Goal: Download file/media: Download file/media

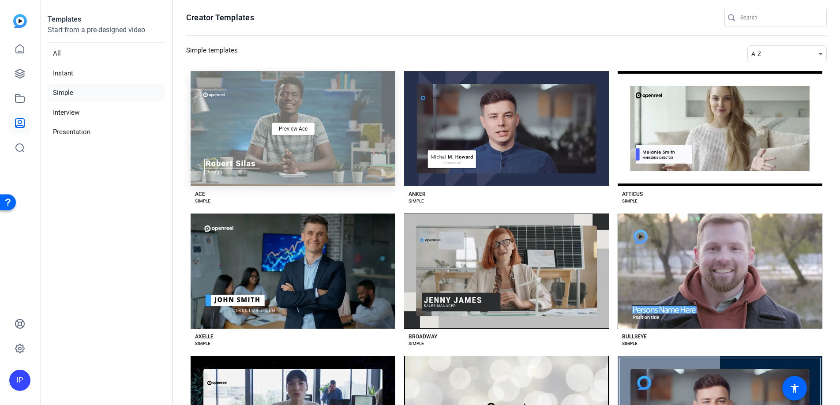
click at [245, 153] on div "Preview Ace" at bounding box center [293, 128] width 205 height 115
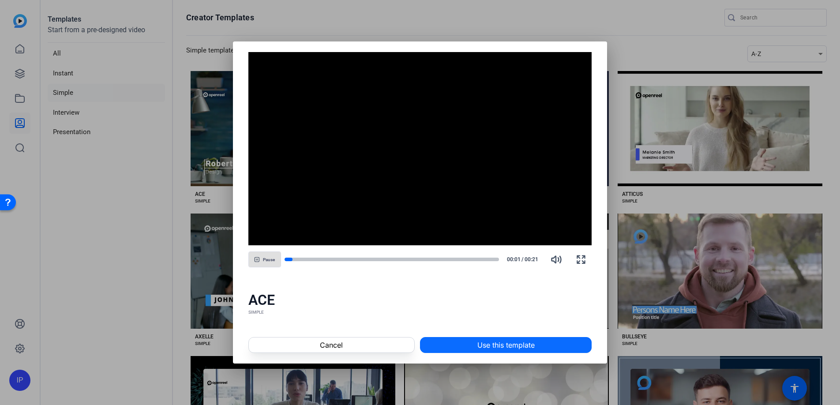
click at [474, 343] on span at bounding box center [505, 344] width 171 height 21
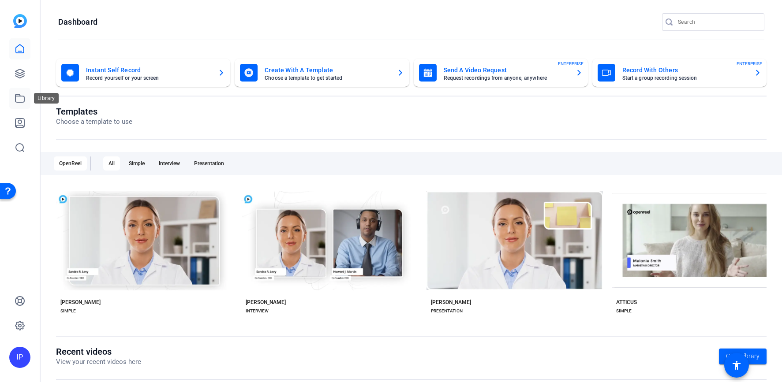
click at [19, 98] on icon at bounding box center [20, 98] width 11 height 11
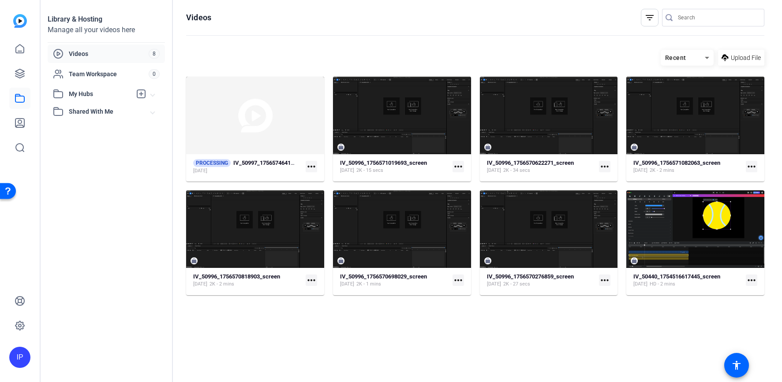
click at [111, 53] on span "Videos" at bounding box center [109, 53] width 80 height 9
click at [311, 165] on mat-icon "more_horiz" at bounding box center [311, 166] width 11 height 11
click at [266, 176] on div at bounding box center [391, 191] width 782 height 382
click at [266, 160] on strong "IV_50997_1756574641720_screen" at bounding box center [276, 163] width 87 height 7
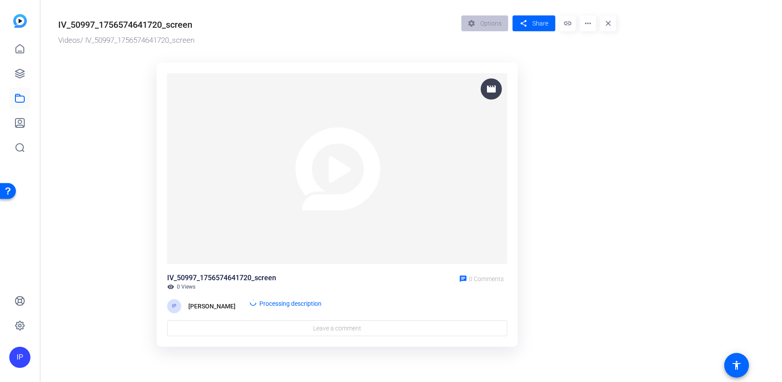
click at [586, 25] on mat-icon "more_horiz" at bounding box center [588, 23] width 16 height 16
click at [562, 203] on div at bounding box center [391, 191] width 782 height 382
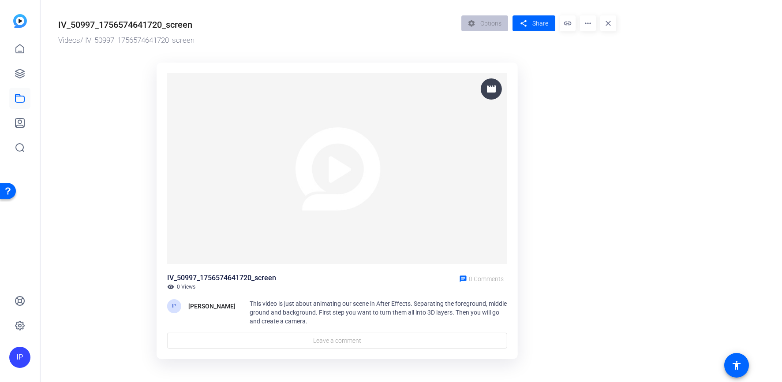
click at [592, 28] on mat-icon "more_horiz" at bounding box center [588, 23] width 16 height 16
click at [566, 210] on div at bounding box center [391, 191] width 782 height 382
click at [378, 195] on img at bounding box center [337, 168] width 340 height 191
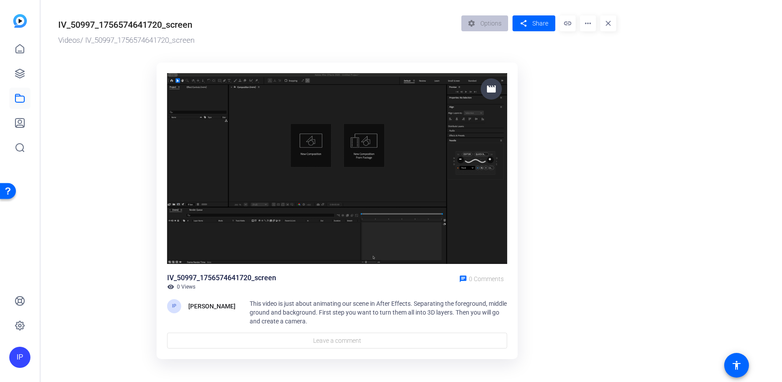
click at [327, 172] on img at bounding box center [337, 168] width 340 height 191
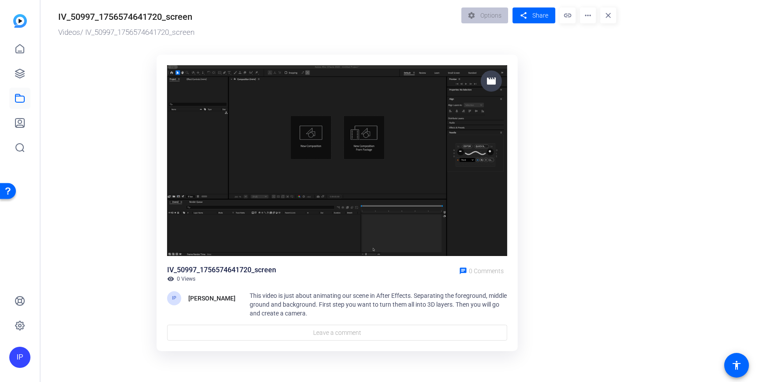
click at [588, 16] on mat-icon "more_horiz" at bounding box center [588, 15] width 16 height 16
click at [591, 125] on div at bounding box center [391, 191] width 782 height 382
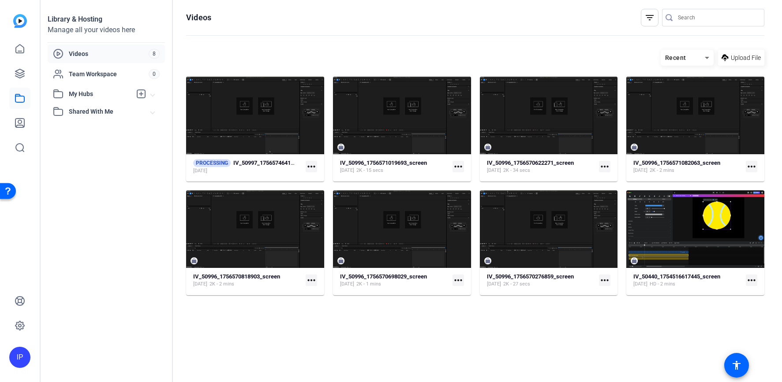
click at [313, 165] on mat-icon "more_horiz" at bounding box center [311, 166] width 11 height 11
click at [275, 165] on div at bounding box center [391, 191] width 782 height 382
click at [277, 162] on strong "IV_50997_1756574641720_screen" at bounding box center [276, 163] width 87 height 7
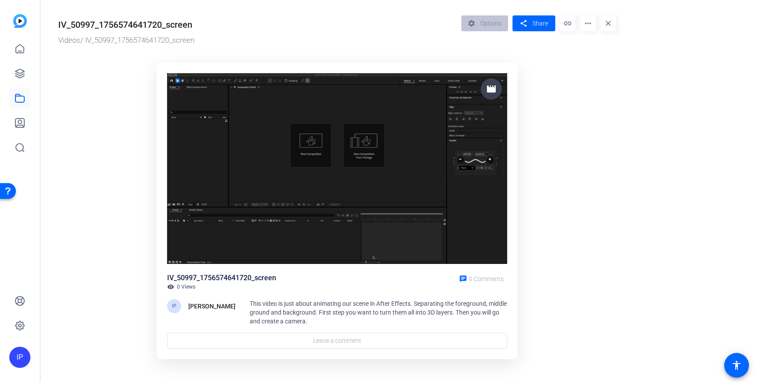
click at [587, 23] on mat-icon "more_horiz" at bounding box center [588, 23] width 16 height 16
click at [602, 60] on span "Download" at bounding box center [631, 61] width 89 height 11
click at [585, 22] on mat-icon "more_horiz" at bounding box center [588, 23] width 16 height 16
click at [556, 126] on div at bounding box center [391, 191] width 782 height 382
click at [590, 24] on mat-icon "more_horiz" at bounding box center [588, 23] width 16 height 16
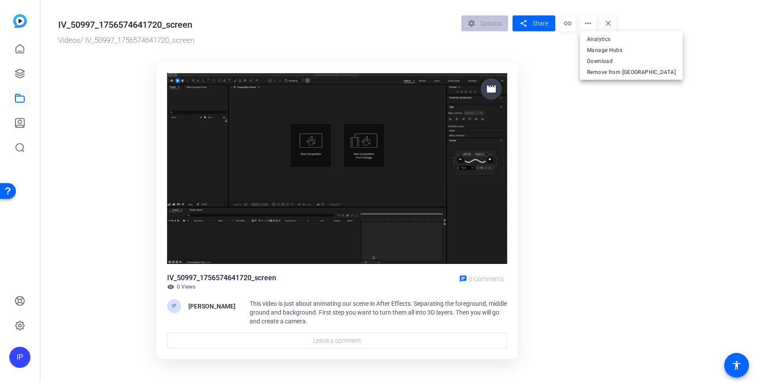
drag, startPoint x: 618, startPoint y: 127, endPoint x: 618, endPoint y: 111, distance: 16.8
click at [618, 127] on div at bounding box center [391, 191] width 782 height 382
click at [604, 18] on mat-icon "close" at bounding box center [608, 23] width 16 height 16
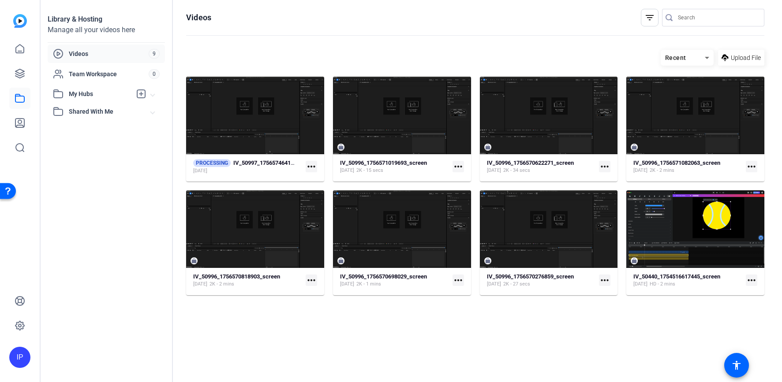
click at [456, 168] on mat-icon "more_horiz" at bounding box center [458, 166] width 11 height 11
click at [478, 202] on span "Download MP4" at bounding box center [479, 202] width 39 height 11
click at [92, 54] on span "Videos" at bounding box center [109, 53] width 80 height 9
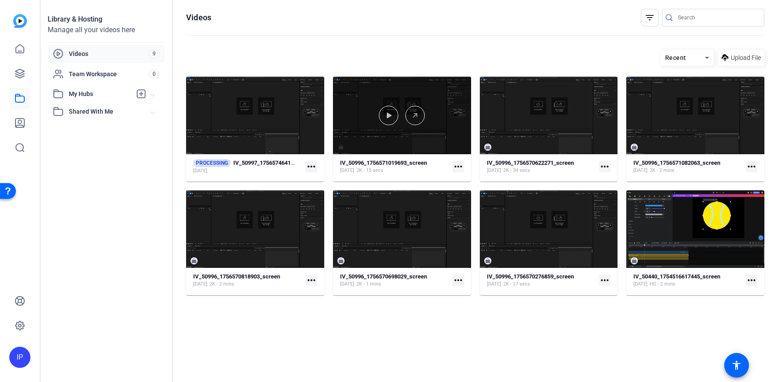
click at [393, 137] on div at bounding box center [402, 116] width 138 height 78
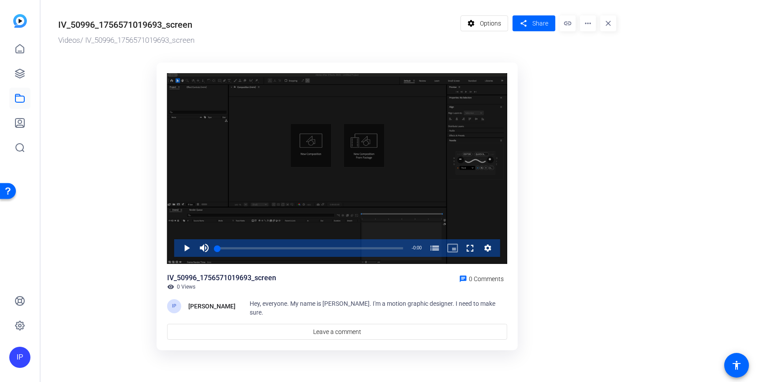
click at [336, 195] on div "Video Player" at bounding box center [337, 168] width 340 height 191
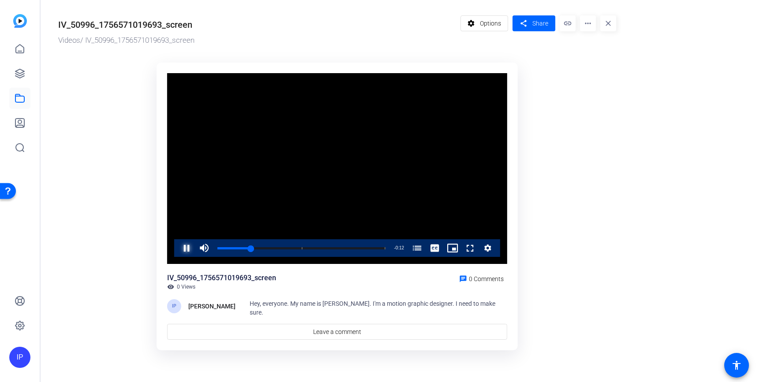
click at [178, 250] on span "Video Player" at bounding box center [178, 249] width 0 height 18
click at [25, 25] on img at bounding box center [20, 21] width 14 height 14
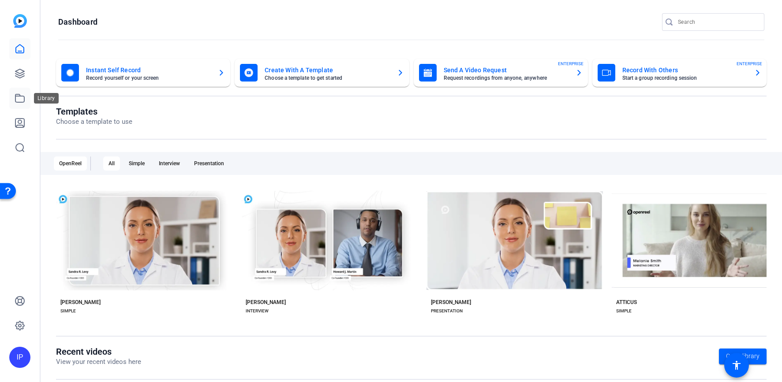
click at [21, 97] on icon at bounding box center [20, 98] width 11 height 11
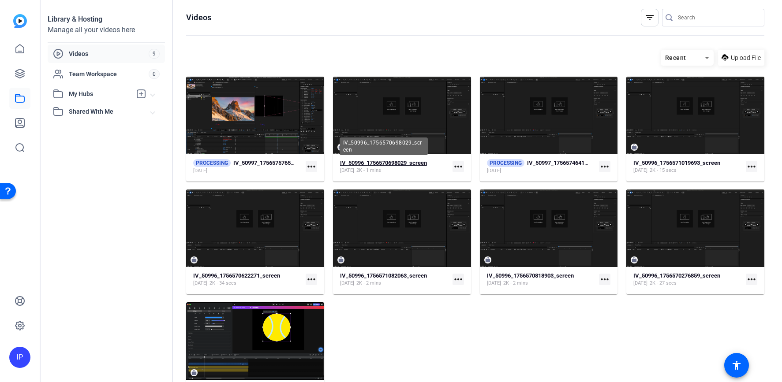
click at [406, 163] on strong "IV_50996_1756570698029_screen" at bounding box center [383, 163] width 87 height 7
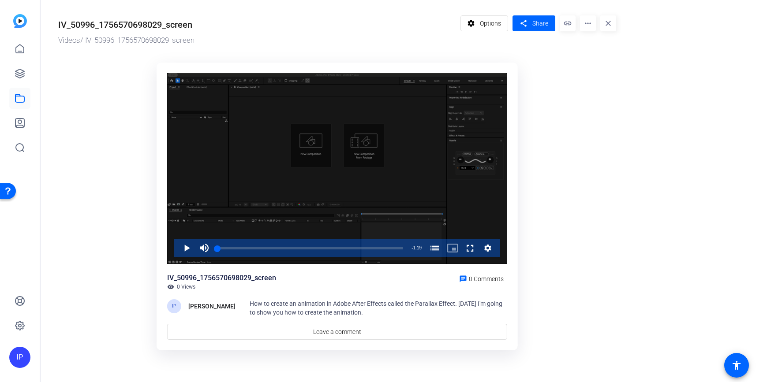
click at [288, 191] on div "Video Player" at bounding box center [337, 168] width 340 height 191
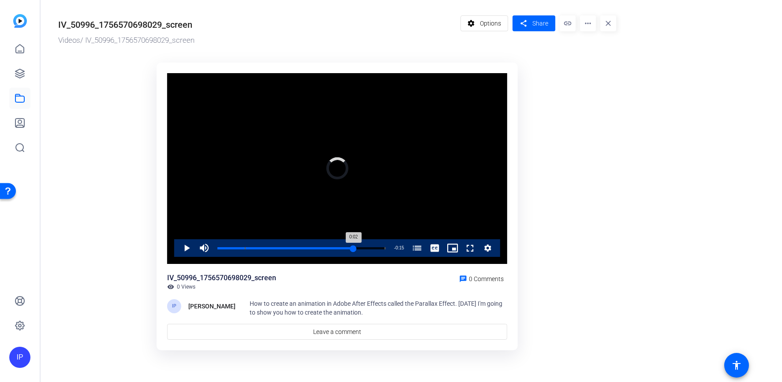
click at [353, 250] on div "Loaded : 25.10% 1:04 0:02 Using the Parallax Effect in Adobe After Effects (00:…" at bounding box center [301, 248] width 168 height 2
click at [19, 101] on icon at bounding box center [20, 98] width 11 height 11
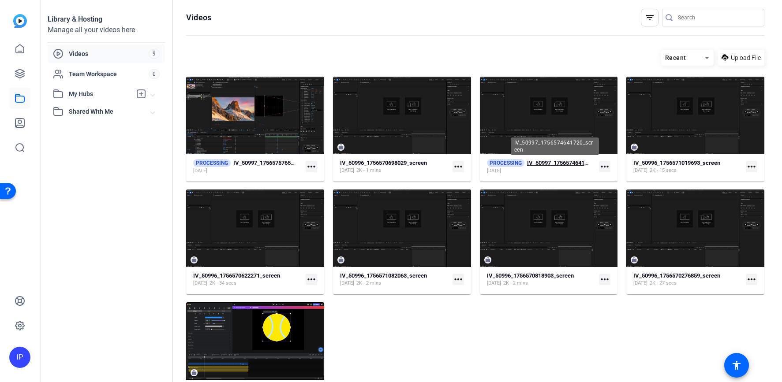
click at [573, 165] on strong "IV_50997_1756574641720_screen" at bounding box center [570, 163] width 87 height 7
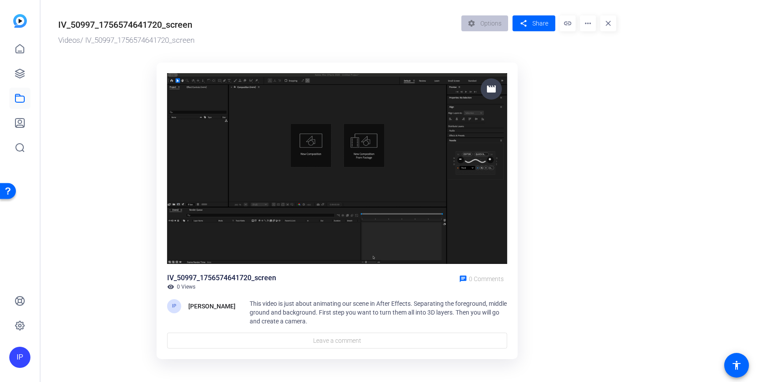
click at [425, 141] on img at bounding box center [337, 168] width 340 height 191
click at [611, 21] on mat-icon "close" at bounding box center [608, 23] width 16 height 16
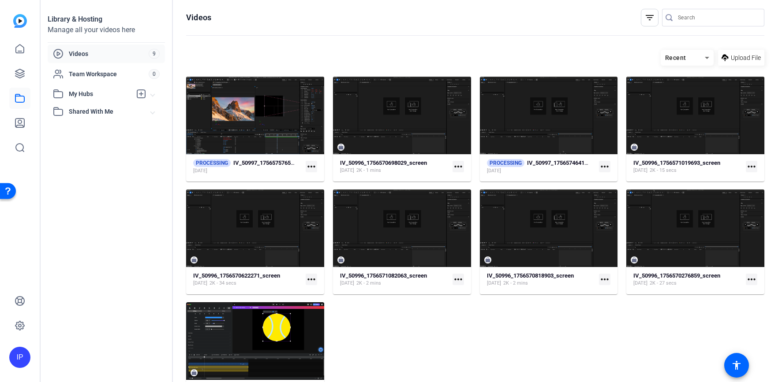
click at [680, 59] on span "Recent" at bounding box center [675, 57] width 21 height 7
click at [680, 83] on mat-option "Newest First" at bounding box center [682, 88] width 53 height 13
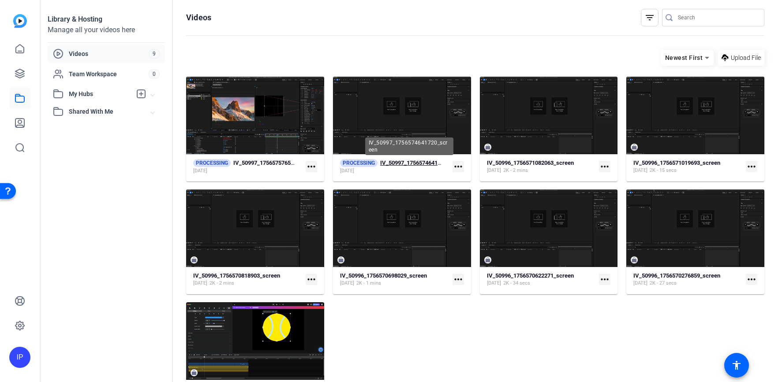
click at [432, 162] on strong "IV_50997_1756574641720_screen" at bounding box center [423, 163] width 87 height 7
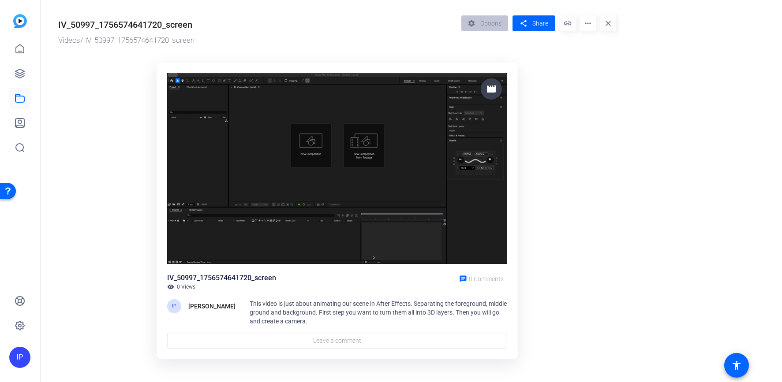
click at [278, 201] on img at bounding box center [337, 168] width 340 height 191
click at [412, 121] on img at bounding box center [337, 168] width 340 height 191
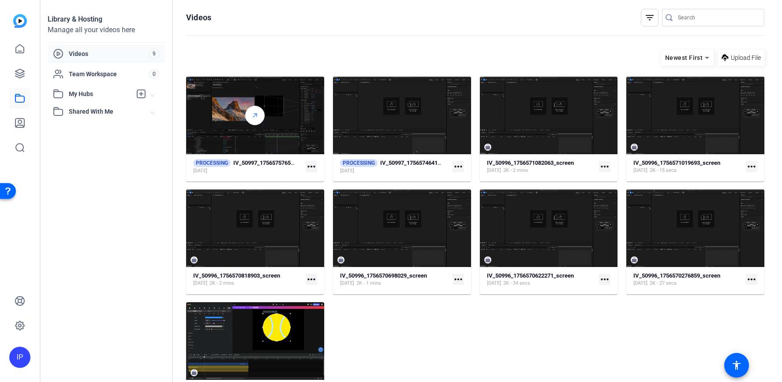
click at [254, 115] on line at bounding box center [255, 116] width 4 height 4
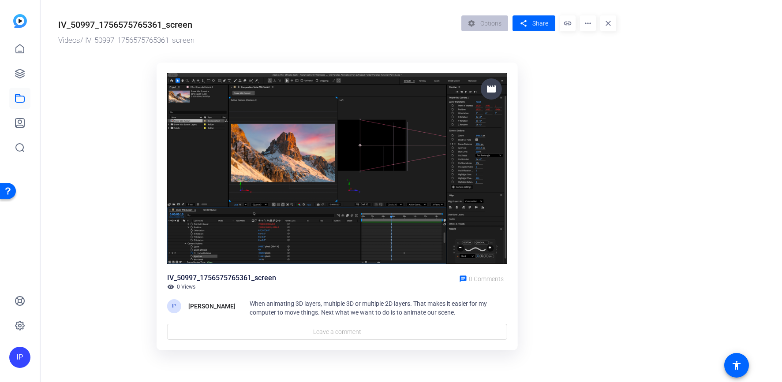
click at [585, 24] on mat-icon "more_horiz" at bounding box center [588, 23] width 16 height 16
click at [610, 154] on div at bounding box center [391, 191] width 782 height 382
click at [16, 17] on img at bounding box center [20, 21] width 14 height 14
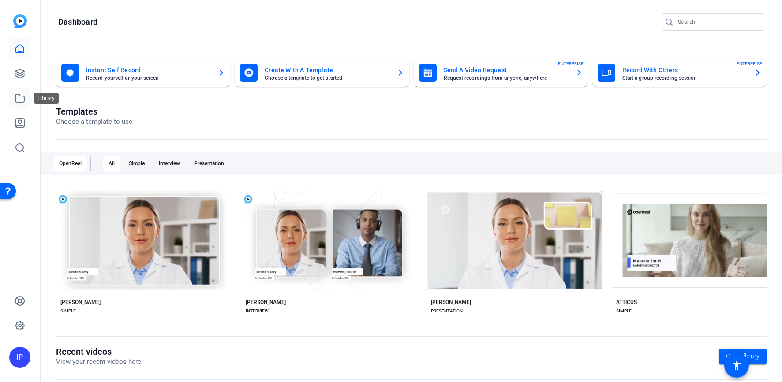
click at [21, 101] on icon at bounding box center [20, 98] width 11 height 11
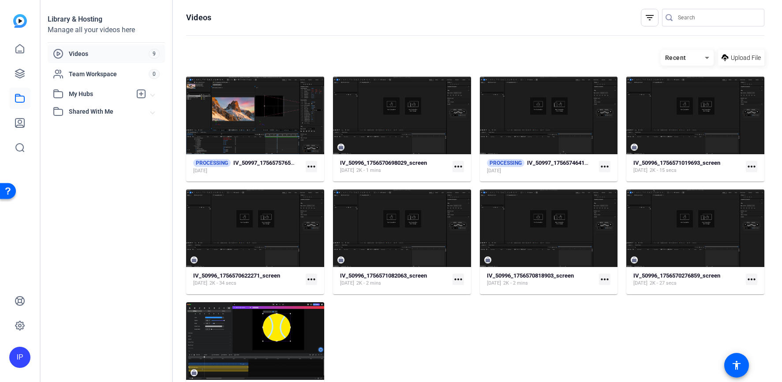
click at [688, 55] on div "Recent" at bounding box center [683, 57] width 44 height 11
click at [676, 84] on span "Newest First" at bounding box center [680, 89] width 34 height 11
click at [676, 56] on span "Recent" at bounding box center [675, 57] width 21 height 7
click at [670, 89] on span "Newest First" at bounding box center [680, 89] width 34 height 11
click at [396, 165] on strong "IV_50997_1756574641720_screen" at bounding box center [423, 163] width 87 height 7
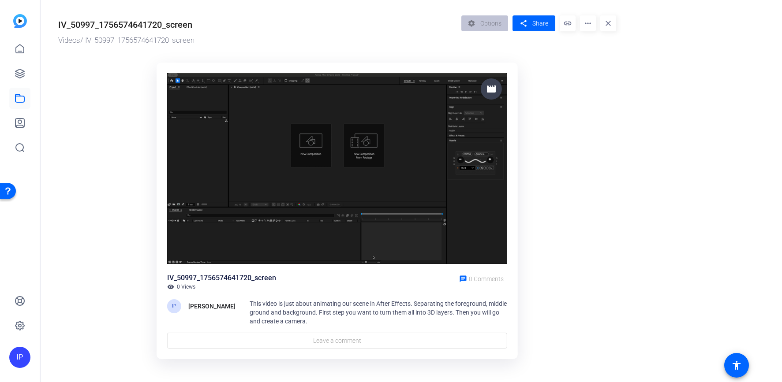
scroll to position [8, 0]
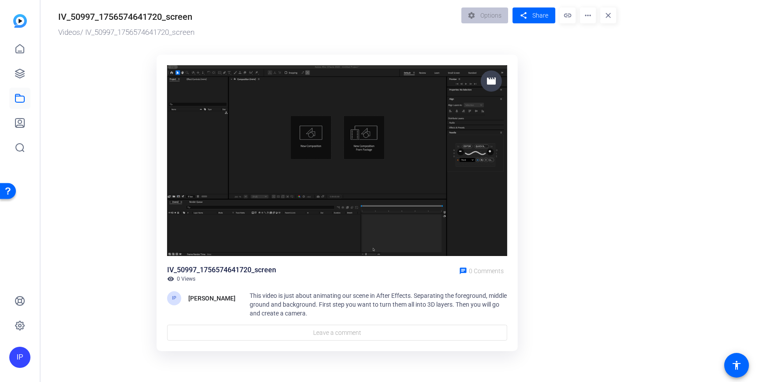
click at [327, 177] on img at bounding box center [337, 160] width 340 height 191
click at [588, 15] on mat-icon "more_horiz" at bounding box center [588, 15] width 16 height 16
click at [549, 49] on div at bounding box center [391, 191] width 782 height 382
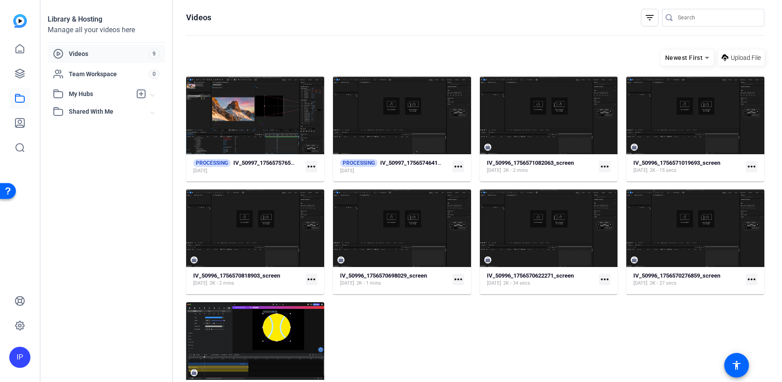
click at [669, 57] on span "Newest First" at bounding box center [683, 57] width 37 height 7
click at [672, 89] on span "Newest First" at bounding box center [680, 89] width 34 height 11
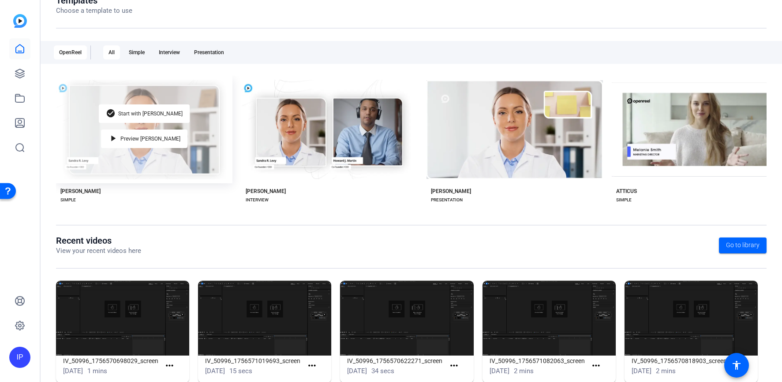
scroll to position [131, 0]
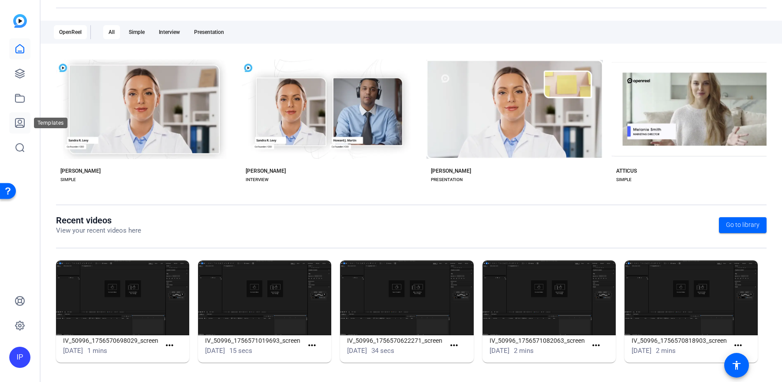
click at [22, 122] on icon at bounding box center [20, 123] width 11 height 11
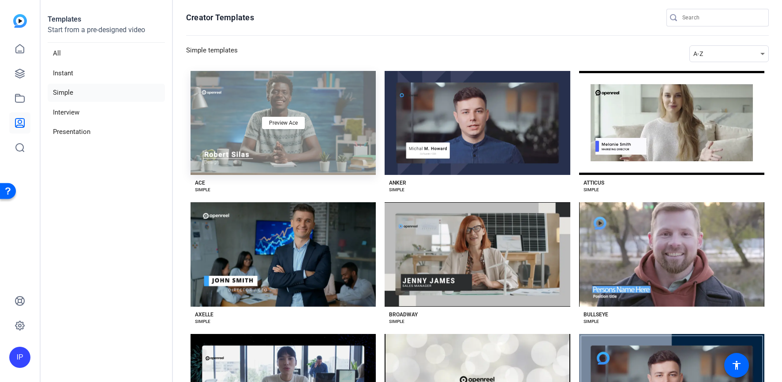
click at [246, 135] on div "Preview Ace" at bounding box center [283, 123] width 185 height 104
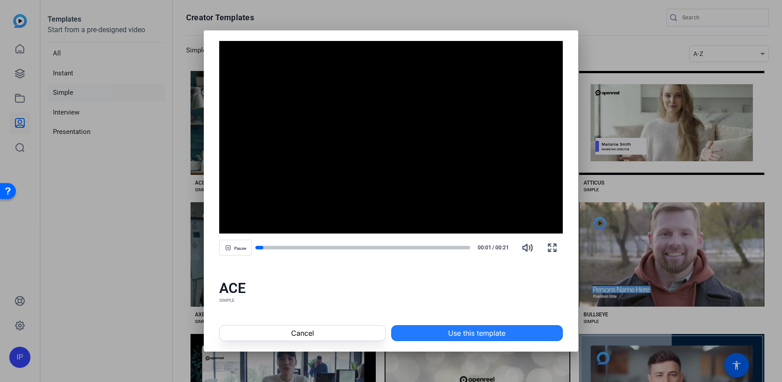
click at [430, 333] on span at bounding box center [477, 333] width 171 height 21
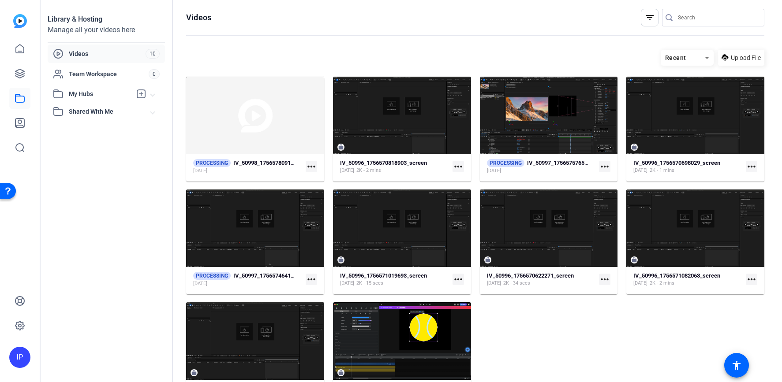
click at [695, 54] on div "Recent" at bounding box center [683, 57] width 44 height 11
click at [688, 89] on span "Newest First" at bounding box center [680, 89] width 34 height 11
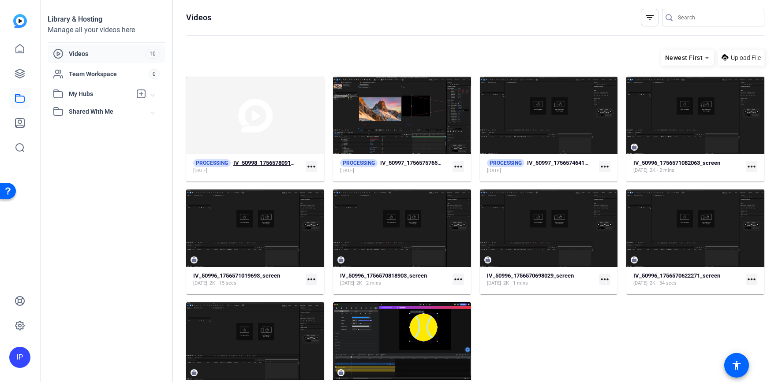
click at [288, 168] on div "[DATE]" at bounding box center [244, 171] width 102 height 7
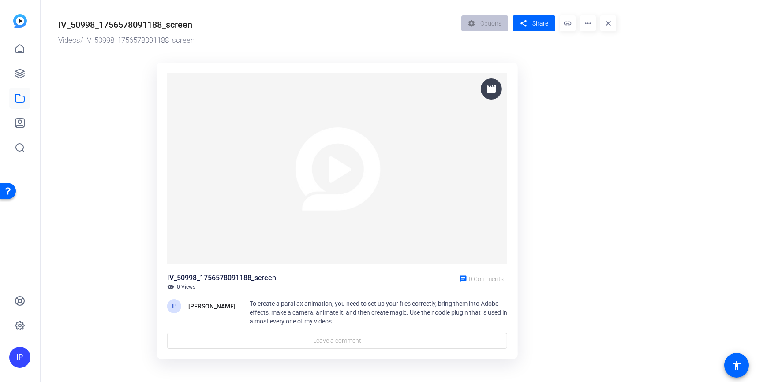
scroll to position [8, 0]
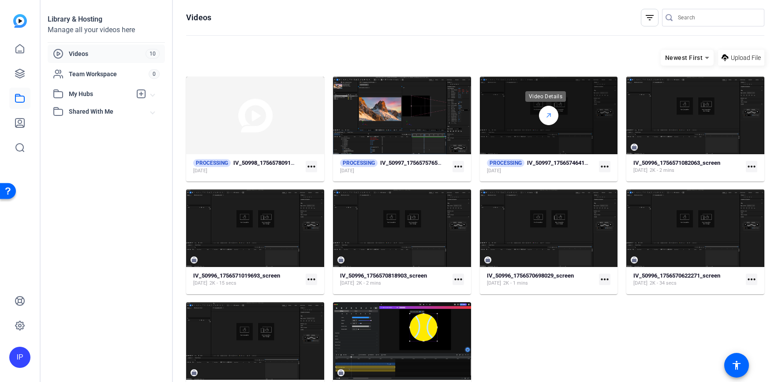
click at [547, 118] on icon at bounding box center [548, 115] width 7 height 11
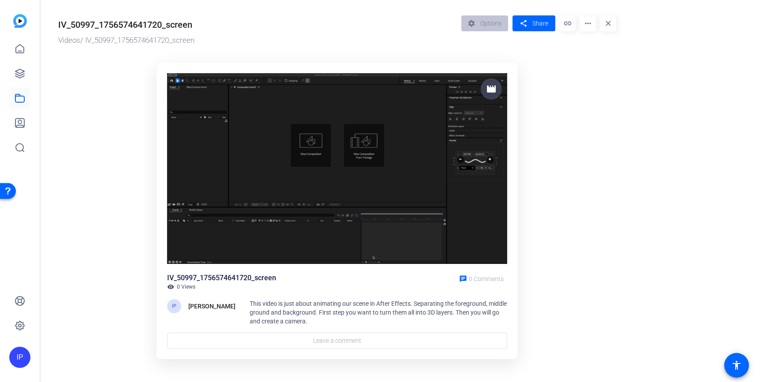
click at [585, 25] on mat-icon "more_horiz" at bounding box center [588, 23] width 16 height 16
click at [596, 63] on span "Download" at bounding box center [631, 61] width 89 height 11
click at [19, 97] on icon at bounding box center [20, 98] width 11 height 11
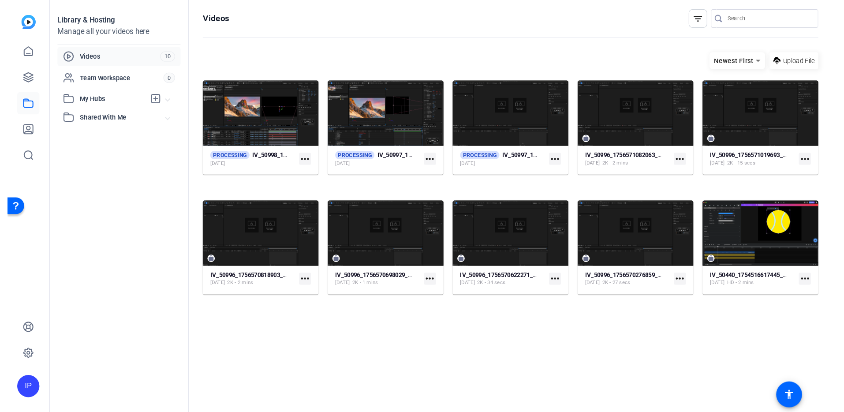
scroll to position [0, 0]
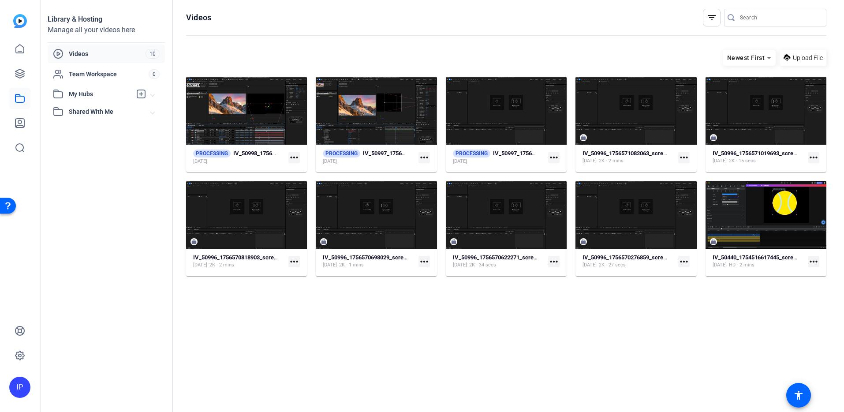
click at [534, 318] on hosting-listing "Newest First Upload File PROCESSING IV_50998_1756578091188_screen Aug 30, 2025 …" at bounding box center [506, 221] width 640 height 353
click at [517, 151] on strong "IV_50997_1756574641720_screen" at bounding box center [536, 153] width 87 height 7
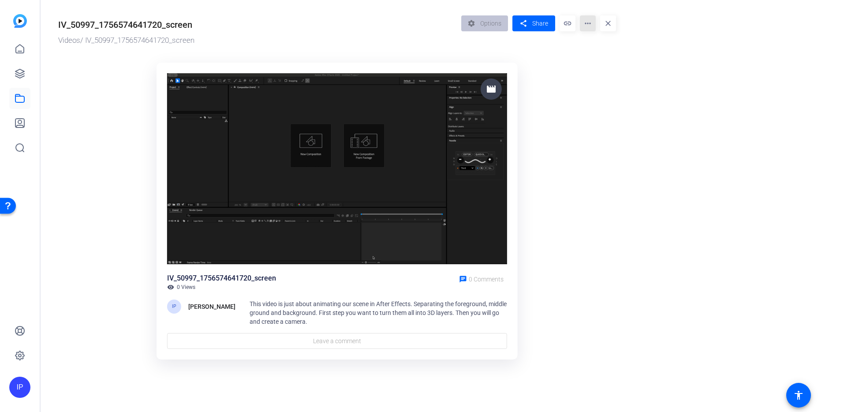
click at [586, 23] on mat-icon "more_horiz" at bounding box center [588, 23] width 16 height 16
click at [585, 182] on div at bounding box center [422, 206] width 844 height 412
click at [336, 186] on img at bounding box center [337, 168] width 340 height 191
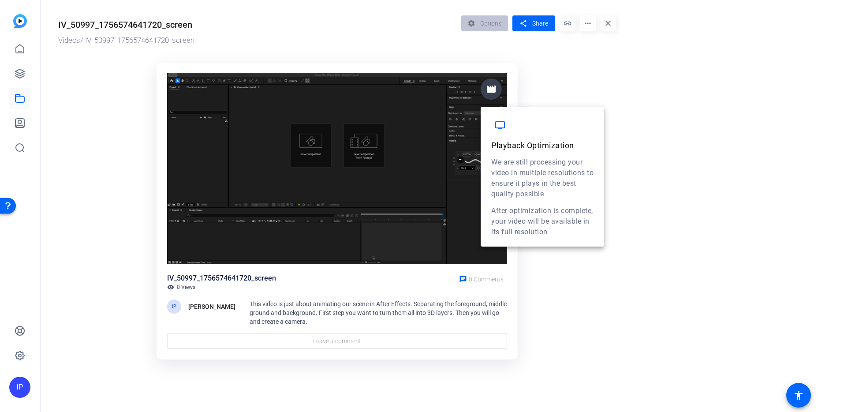
click at [494, 88] on mat-icon "movie" at bounding box center [491, 89] width 11 height 11
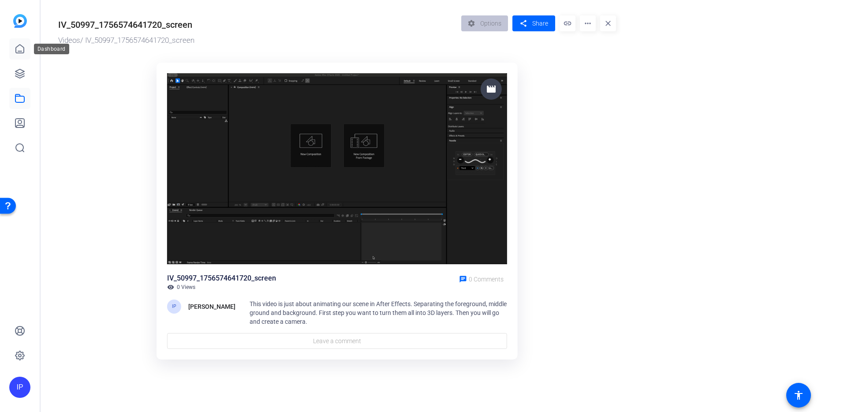
click at [23, 50] on icon at bounding box center [20, 49] width 8 height 8
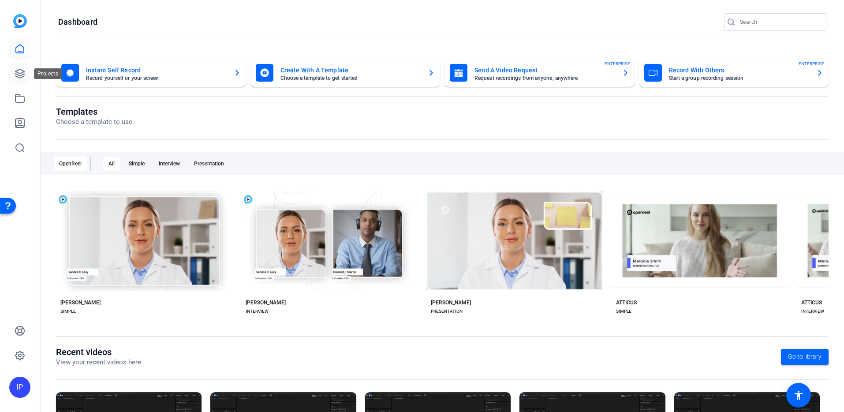
click at [21, 71] on icon at bounding box center [20, 73] width 11 height 11
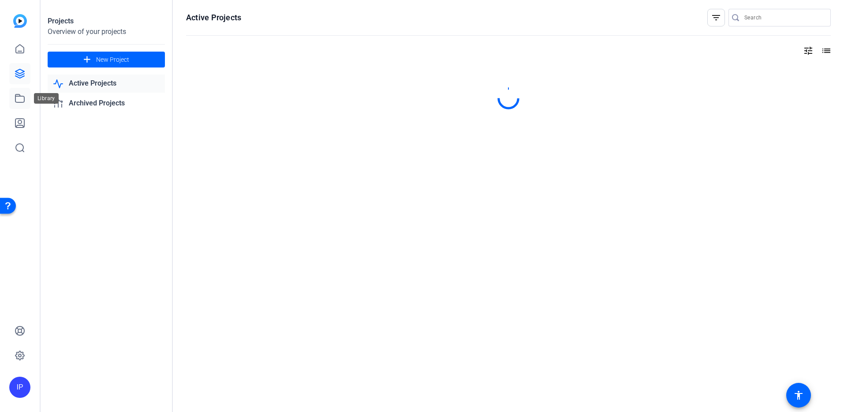
click at [21, 97] on icon at bounding box center [20, 98] width 11 height 11
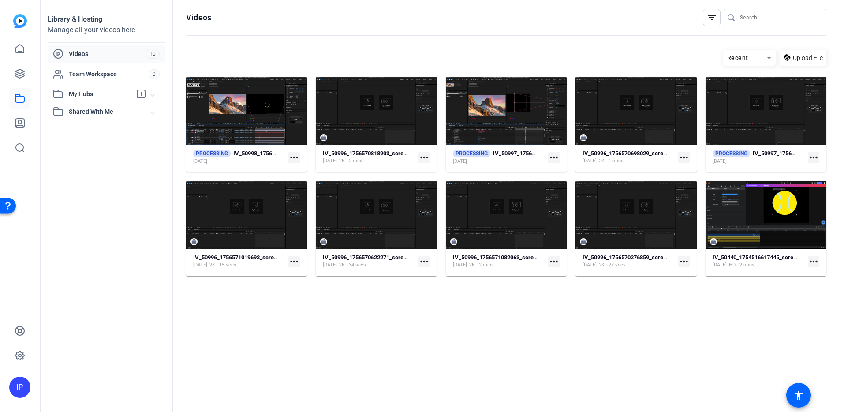
click at [105, 56] on span "Videos" at bounding box center [107, 53] width 77 height 9
click at [755, 56] on div "Recent" at bounding box center [745, 57] width 44 height 11
click at [744, 84] on span "Newest First" at bounding box center [747, 89] width 34 height 11
click at [759, 61] on div "Recent" at bounding box center [745, 57] width 44 height 11
click at [760, 91] on span "Newest First" at bounding box center [747, 89] width 34 height 11
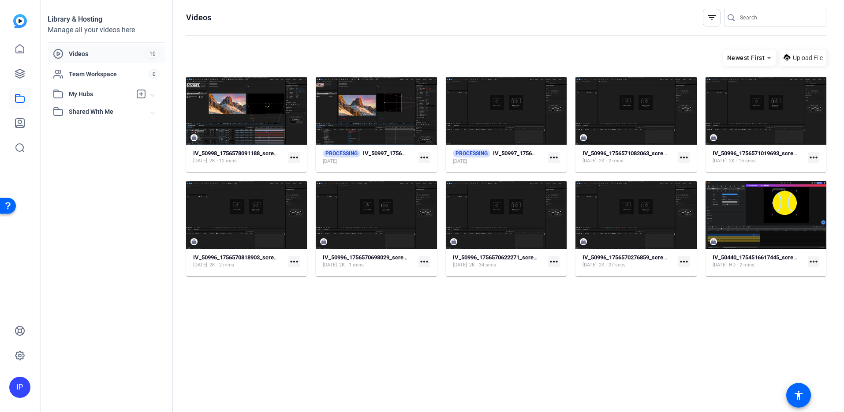
click at [749, 55] on span "Newest First" at bounding box center [745, 57] width 37 height 7
click at [745, 91] on span "Newest First" at bounding box center [747, 89] width 34 height 11
click at [256, 162] on div "Aug 30, 2025 2K - 12 mins" at bounding box center [235, 160] width 85 height 7
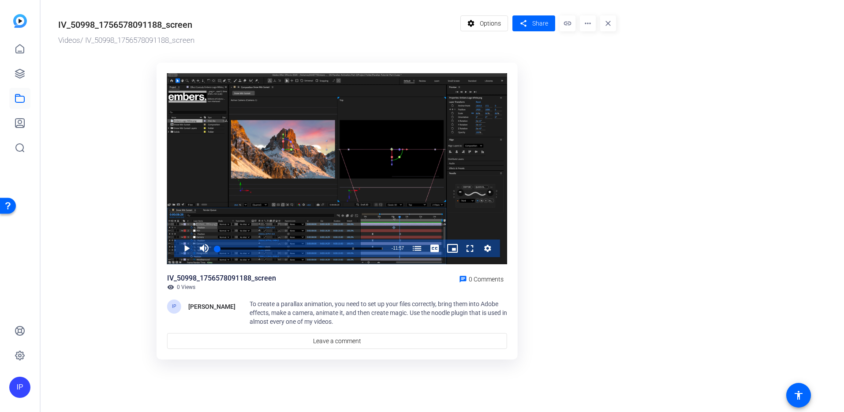
click at [588, 25] on mat-icon "more_horiz" at bounding box center [588, 23] width 16 height 16
click at [480, 42] on div at bounding box center [422, 206] width 844 height 412
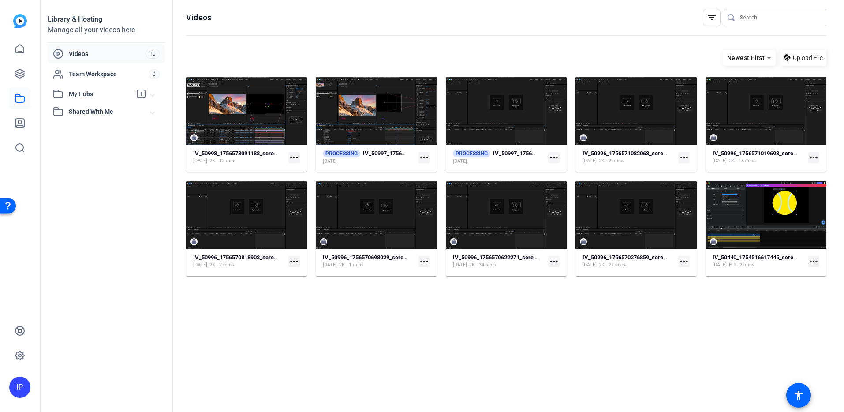
click at [297, 155] on mat-icon "more_horiz" at bounding box center [293, 157] width 11 height 11
click at [403, 311] on div at bounding box center [422, 206] width 844 height 412
click at [425, 157] on mat-icon "more_horiz" at bounding box center [424, 157] width 11 height 11
click at [453, 360] on div at bounding box center [422, 206] width 844 height 412
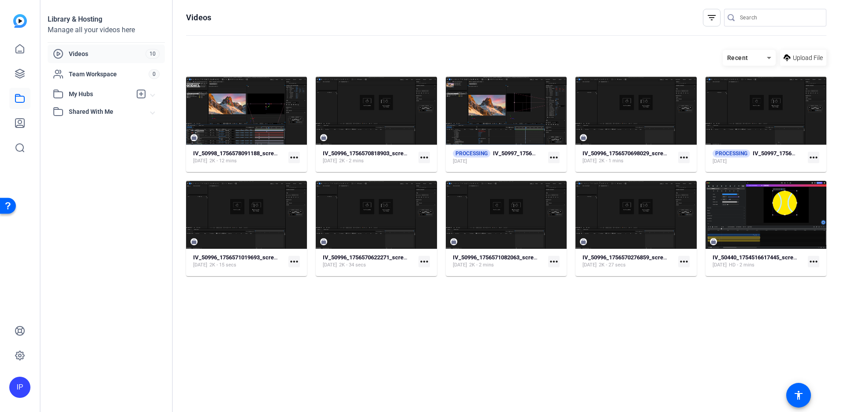
click at [759, 56] on div "Recent" at bounding box center [745, 57] width 44 height 11
click at [756, 86] on span "Newest First" at bounding box center [747, 89] width 34 height 11
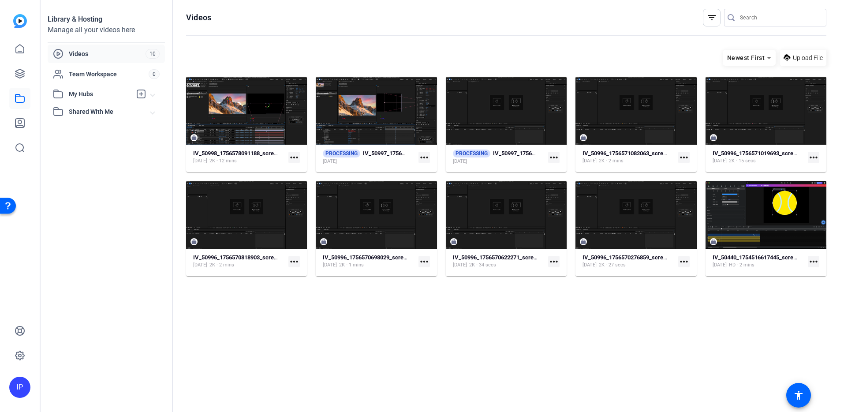
click at [291, 157] on mat-icon "more_horiz" at bounding box center [293, 157] width 11 height 11
click at [314, 194] on span "Download MP4" at bounding box center [315, 192] width 39 height 11
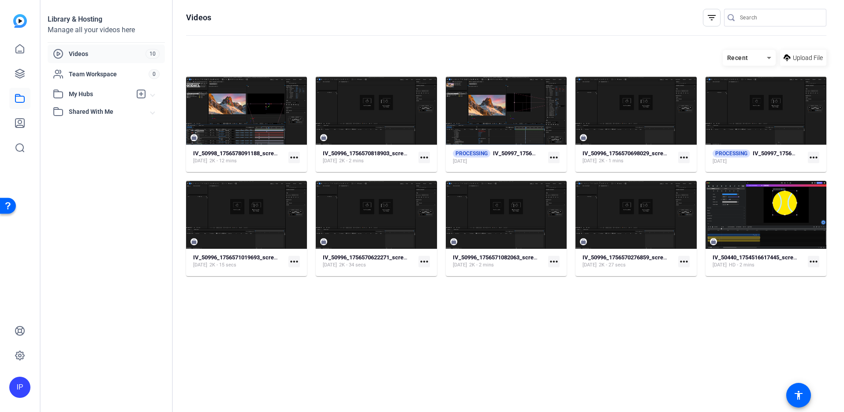
click at [765, 60] on icon at bounding box center [769, 57] width 11 height 11
click at [752, 85] on span "Newest First" at bounding box center [747, 89] width 34 height 11
